Goal: Use online tool/utility: Use online tool/utility

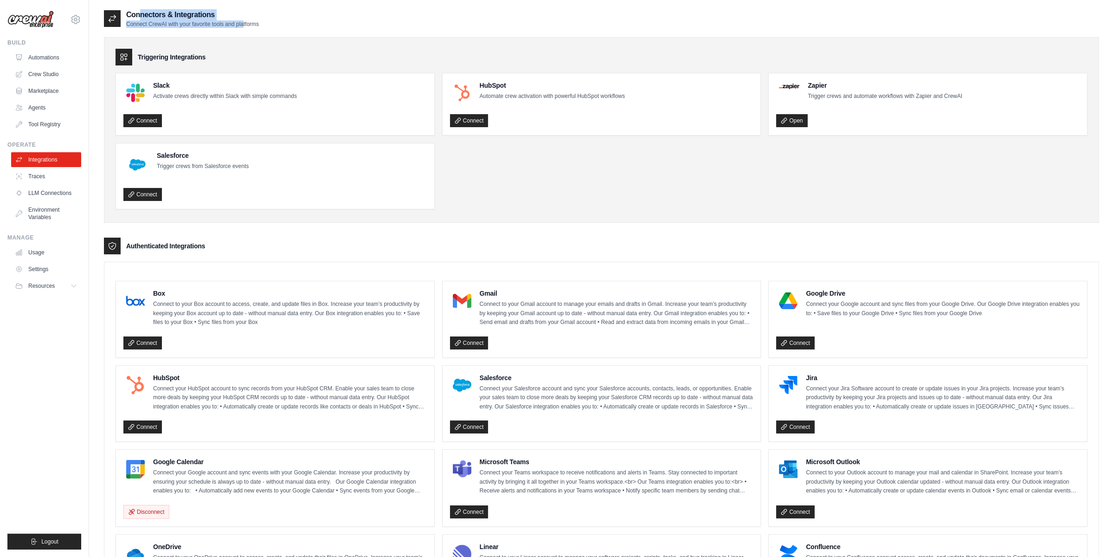
drag, startPoint x: 131, startPoint y: 17, endPoint x: 245, endPoint y: 22, distance: 114.2
click at [245, 22] on div "Connectors & Integrations Connect CrewAI with your favorite tools and platforms" at bounding box center [192, 18] width 133 height 19
click at [245, 22] on p "Connect CrewAI with your favorite tools and platforms" at bounding box center [192, 23] width 133 height 7
drag, startPoint x: 282, startPoint y: 31, endPoint x: 227, endPoint y: 22, distance: 55.9
click at [227, 22] on div "Connectors & Integrations Connect CrewAI with your favorite tools and platforms…" at bounding box center [601, 489] width 995 height 961
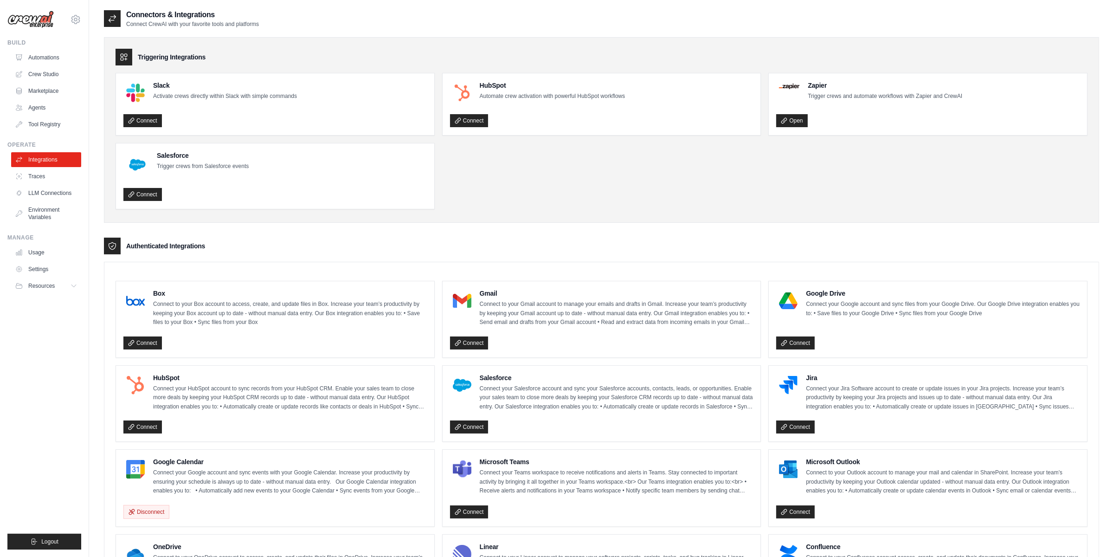
click at [209, 21] on p "Connect CrewAI with your favorite tools and platforms" at bounding box center [192, 23] width 133 height 7
click at [44, 75] on link "Crew Studio" at bounding box center [47, 74] width 70 height 15
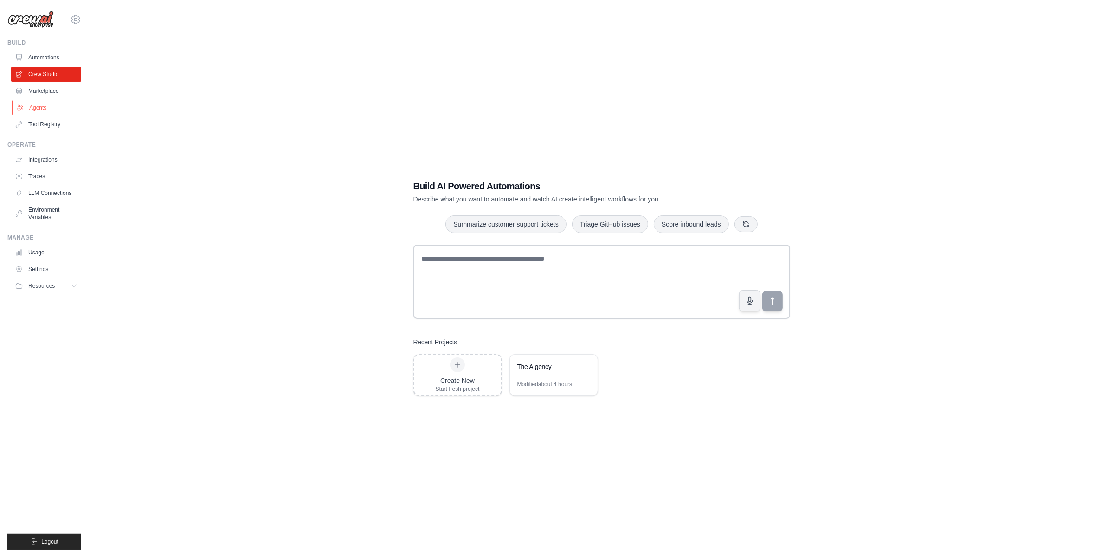
click at [44, 105] on link "Agents" at bounding box center [47, 107] width 70 height 15
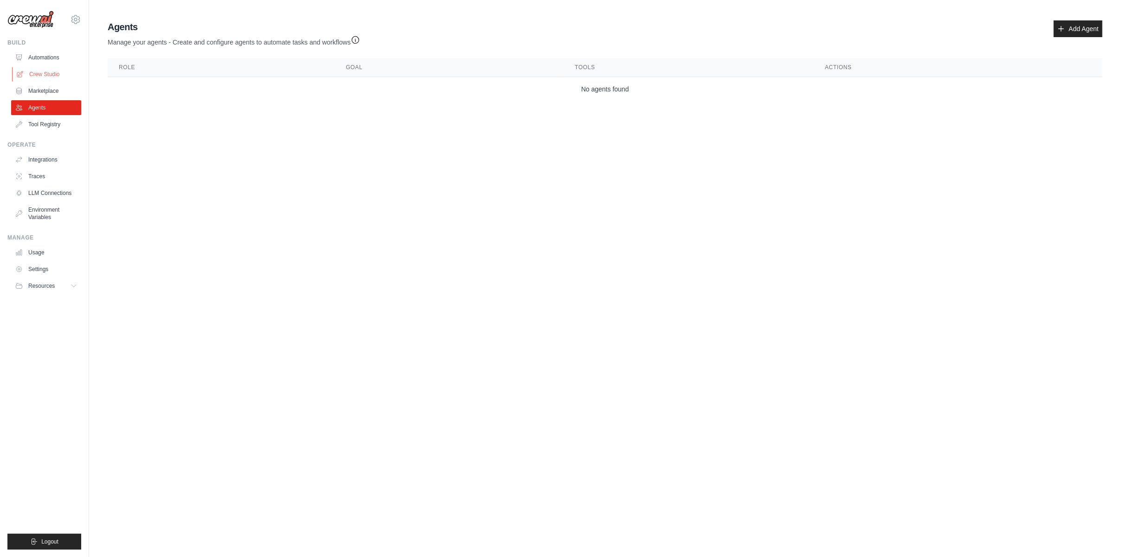
click at [37, 71] on link "Crew Studio" at bounding box center [47, 74] width 70 height 15
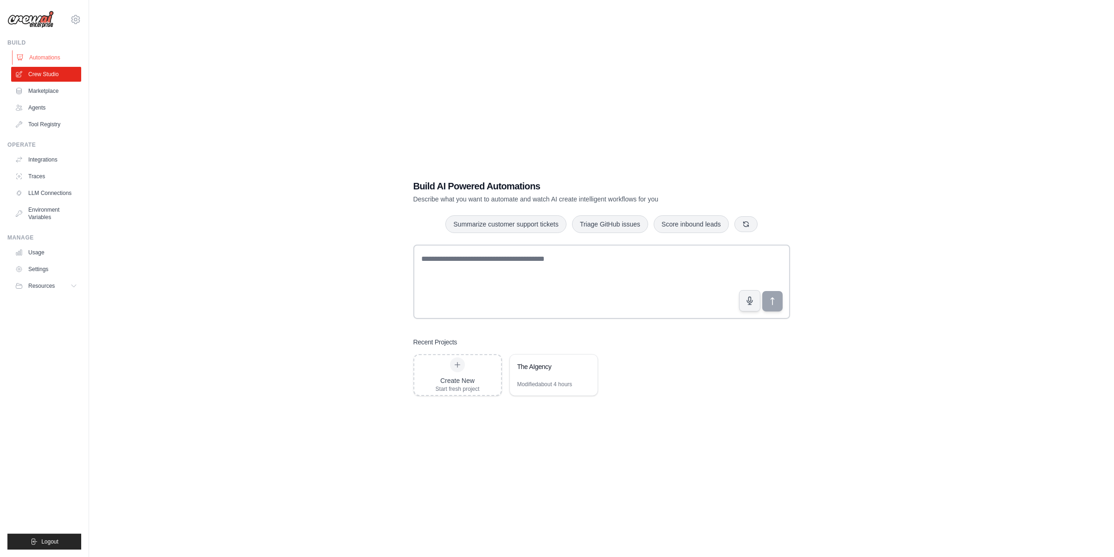
click at [30, 57] on link "Automations" at bounding box center [47, 57] width 70 height 15
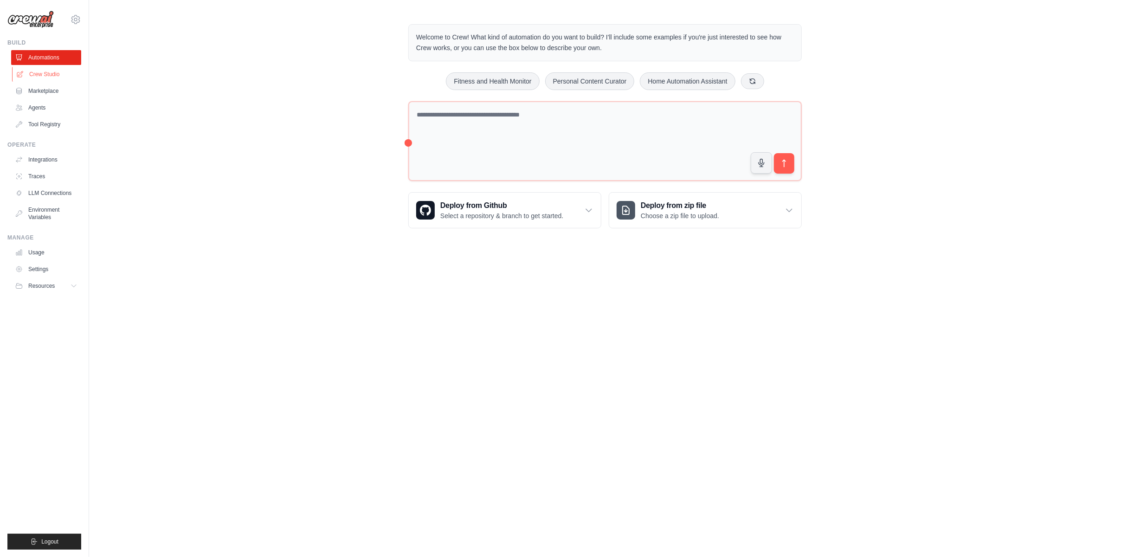
click at [40, 77] on link "Crew Studio" at bounding box center [47, 74] width 70 height 15
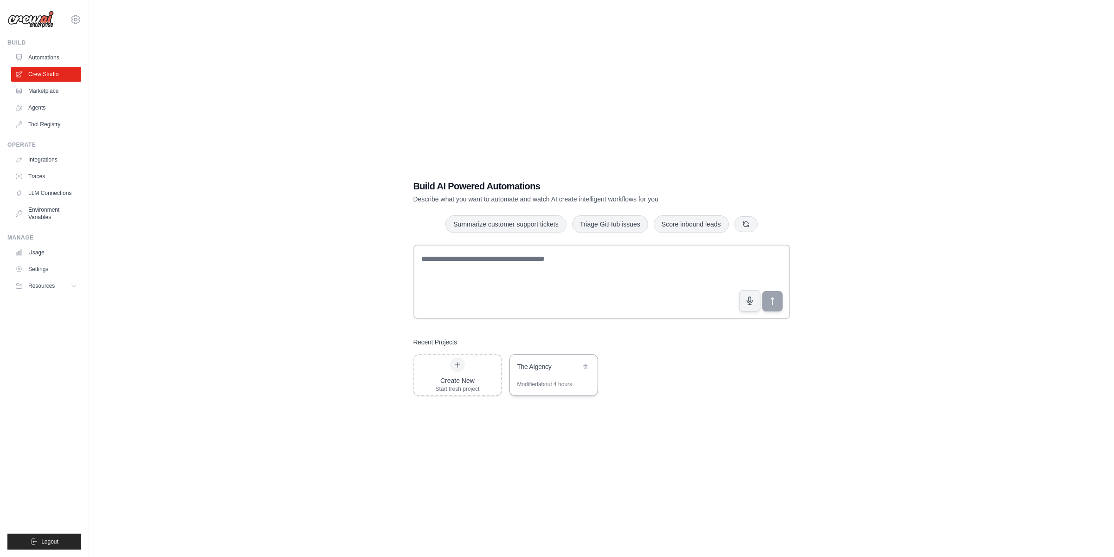
click at [542, 374] on div "The AIgency" at bounding box center [554, 367] width 88 height 26
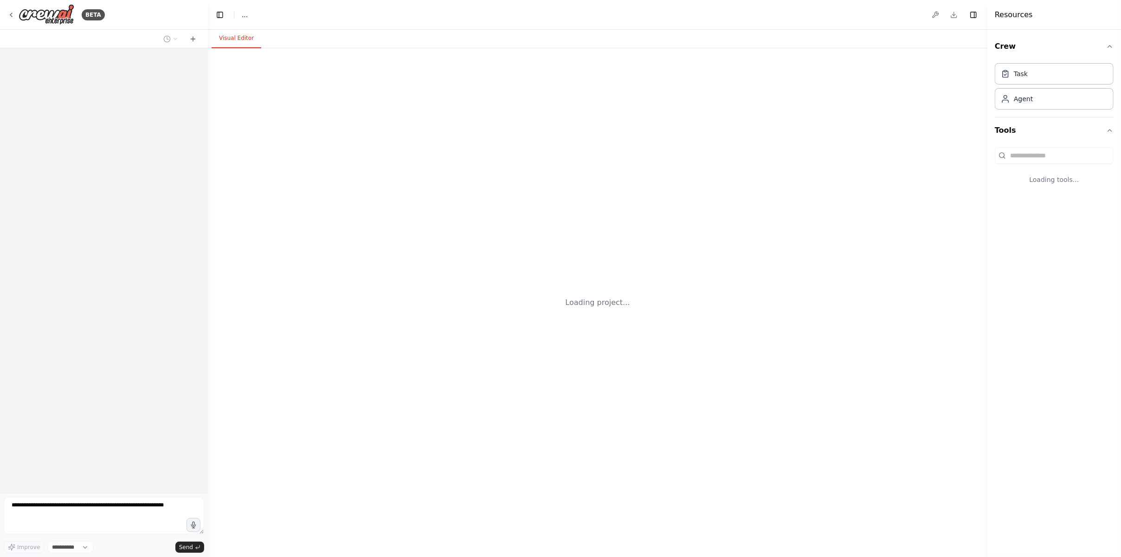
select select "****"
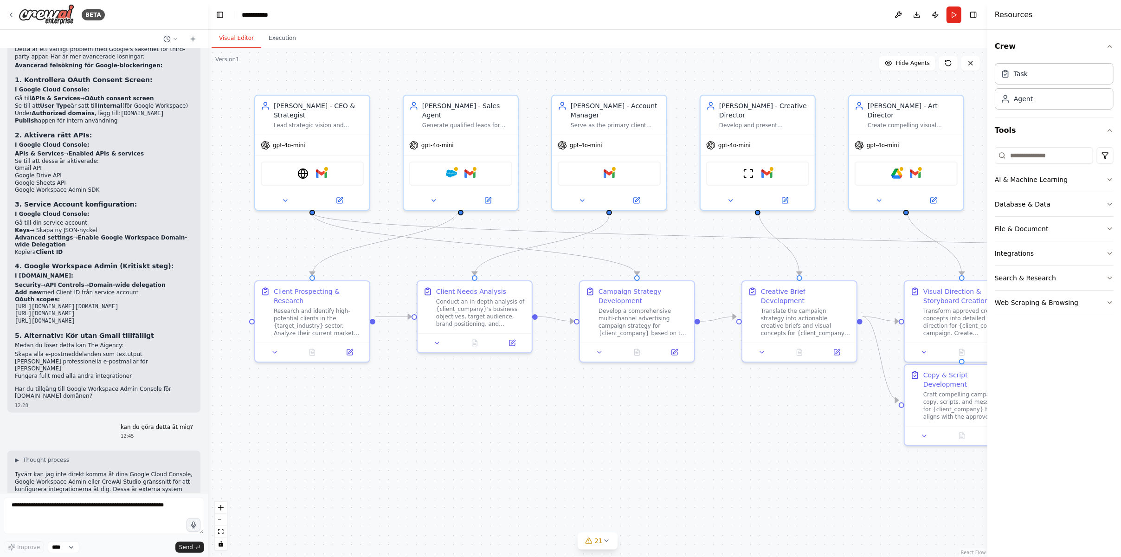
scroll to position [10225, 0]
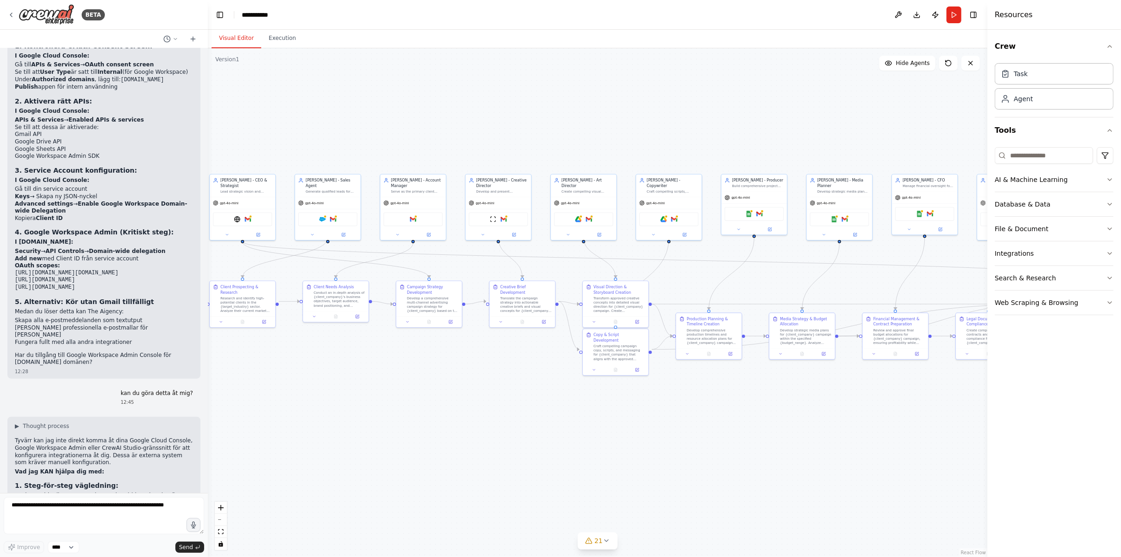
drag, startPoint x: 862, startPoint y: 201, endPoint x: 628, endPoint y: 246, distance: 238.5
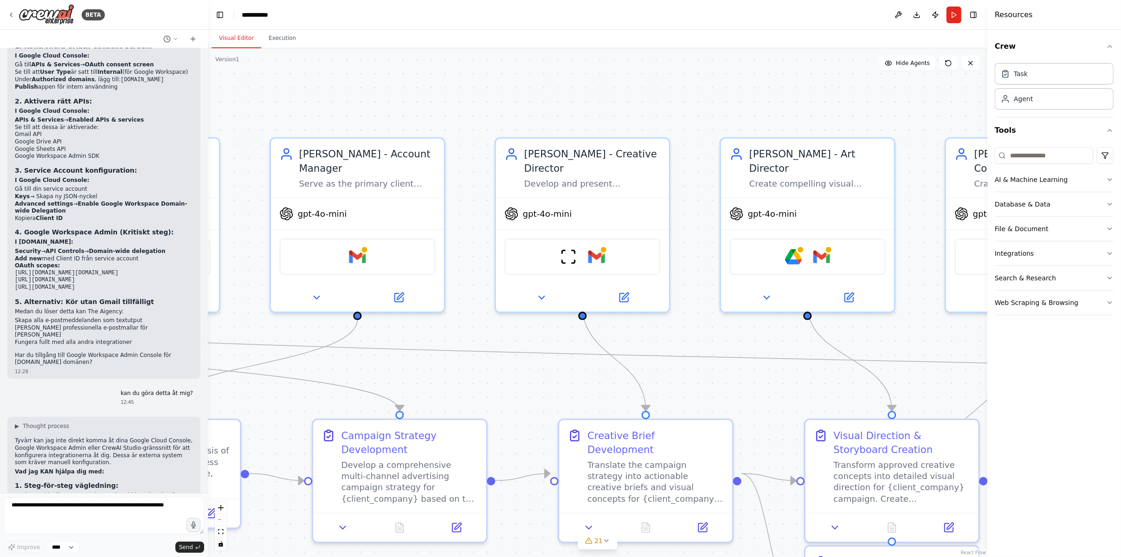
drag, startPoint x: 381, startPoint y: 162, endPoint x: 764, endPoint y: 212, distance: 386.4
click at [764, 212] on div ".deletable-edge-delete-btn { width: 20px; height: 20px; border: 0px solid #ffff…" at bounding box center [597, 302] width 779 height 508
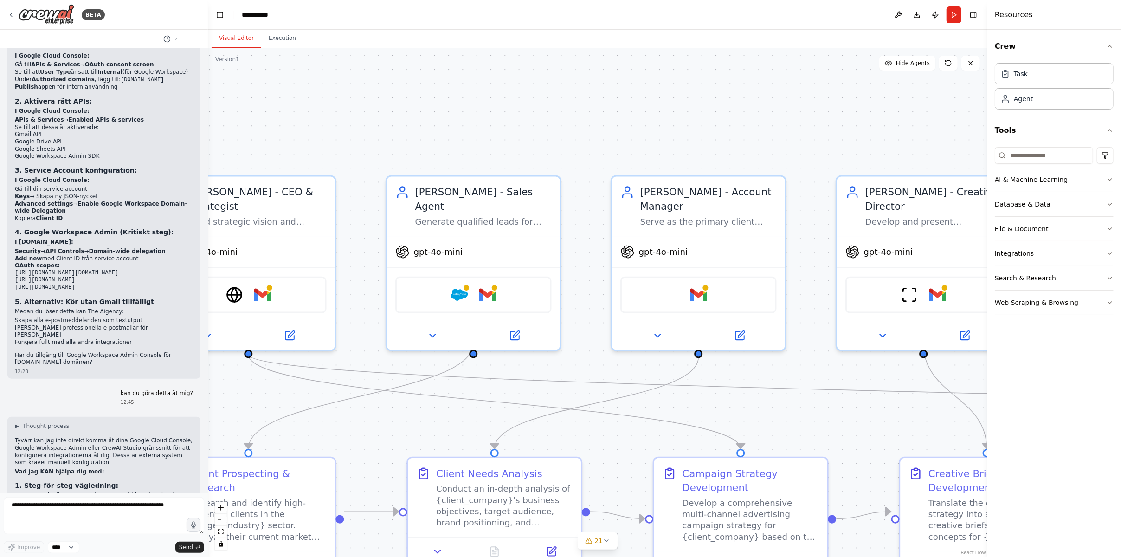
drag, startPoint x: 309, startPoint y: 157, endPoint x: 667, endPoint y: 199, distance: 360.1
click at [680, 200] on div ".deletable-edge-delete-btn { width: 20px; height: 20px; border: 0px solid #ffff…" at bounding box center [597, 302] width 779 height 508
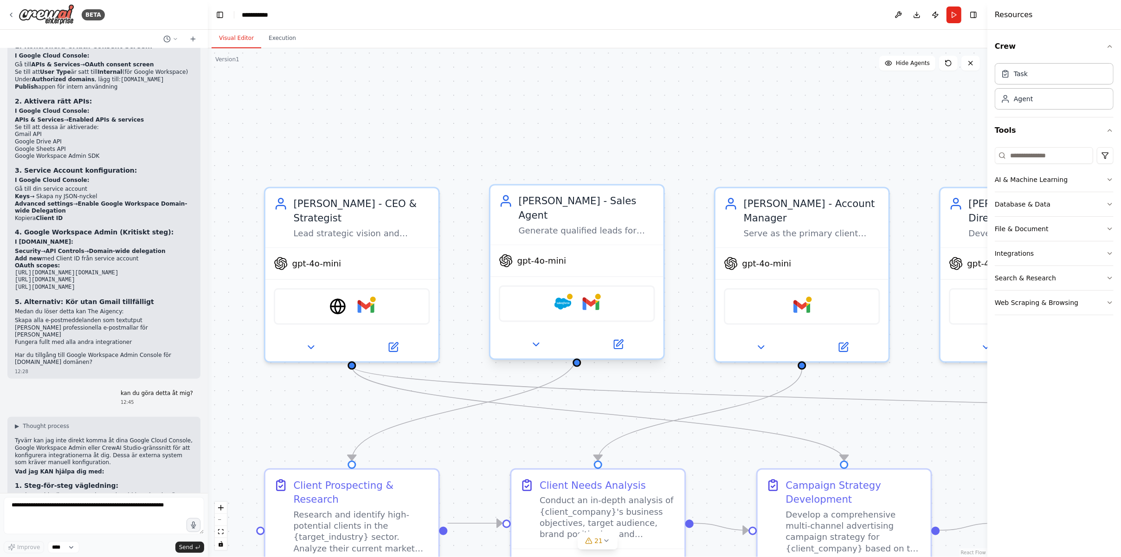
click at [558, 210] on div "Omar Khalil - Sales Agent Generate qualified leads for {target_industry} compan…" at bounding box center [587, 215] width 136 height 42
click at [540, 225] on div "Generate qualified leads for {target_industry} companies, conduct compelling ou…" at bounding box center [587, 230] width 136 height 11
click at [547, 225] on div "Generate qualified leads for {target_industry} companies, conduct compelling ou…" at bounding box center [587, 230] width 136 height 11
click at [531, 207] on div "Omar Khalil - Sales Agent" at bounding box center [587, 208] width 136 height 28
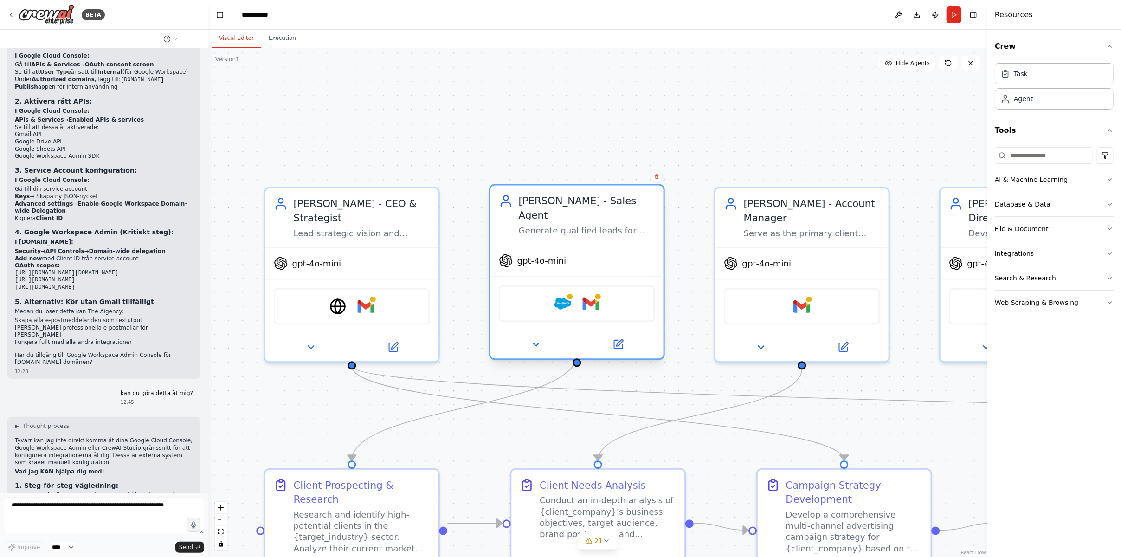
click at [506, 206] on icon at bounding box center [506, 201] width 14 height 14
click at [639, 288] on div "Salesforce Gmail" at bounding box center [577, 303] width 156 height 37
click at [562, 295] on img at bounding box center [562, 303] width 17 height 17
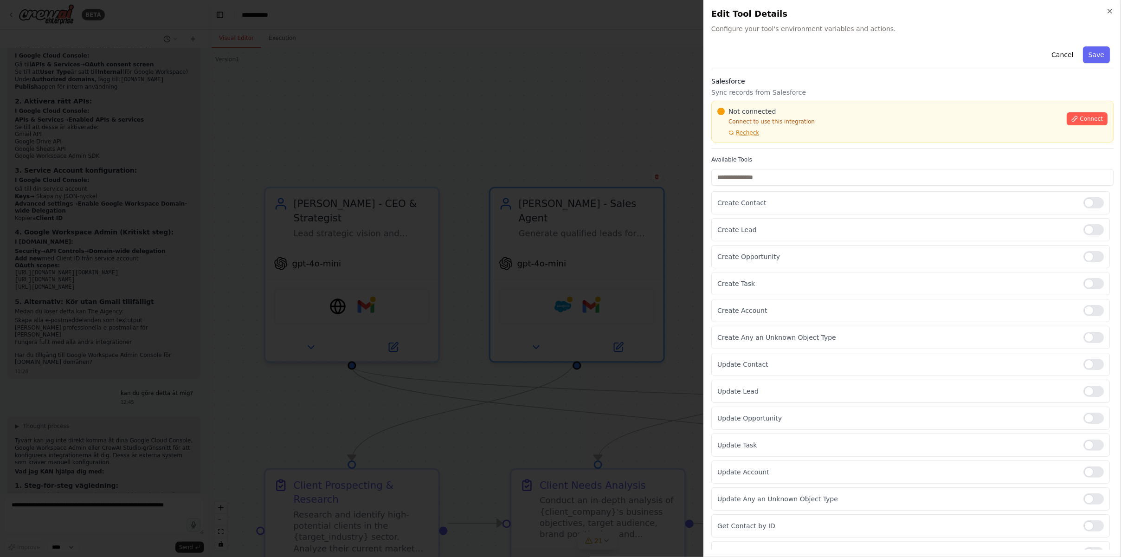
click at [551, 135] on div at bounding box center [560, 278] width 1121 height 557
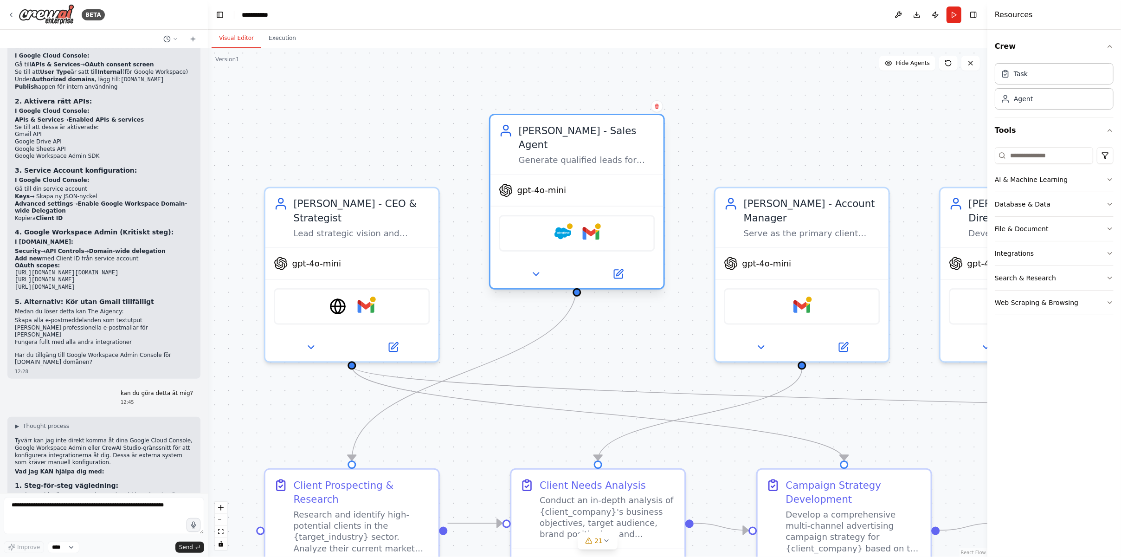
drag, startPoint x: 533, startPoint y: 200, endPoint x: 520, endPoint y: 127, distance: 74.6
click at [520, 127] on div "Omar Khalil - Sales Agent" at bounding box center [587, 137] width 136 height 28
click at [703, 141] on div ".deletable-edge-delete-btn { width: 20px; height: 20px; border: 0px solid #ffff…" at bounding box center [597, 302] width 779 height 508
click at [542, 154] on div "Generate qualified leads for {target_industry} companies, conduct compelling ou…" at bounding box center [587, 159] width 136 height 11
